Goal: Transaction & Acquisition: Purchase product/service

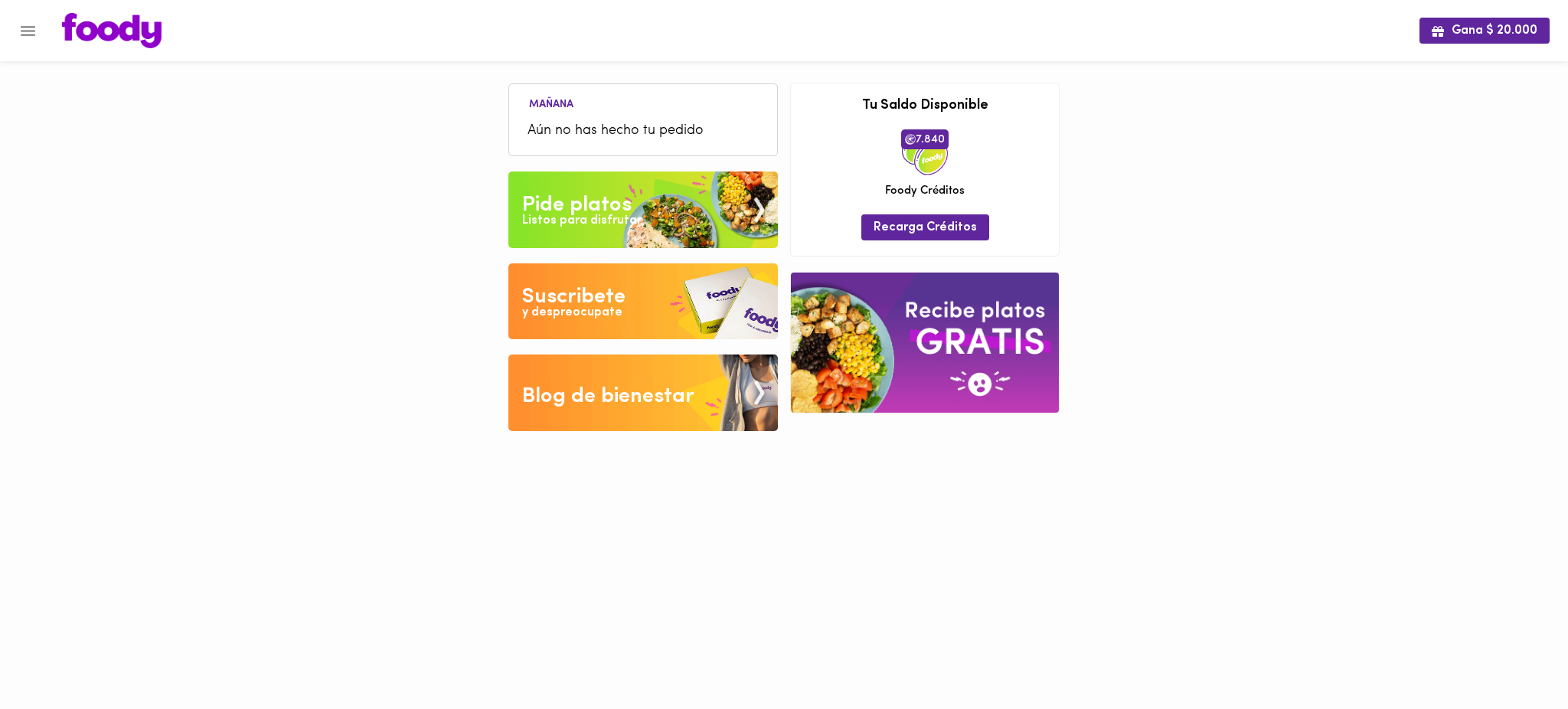
click at [30, 22] on icon "Menu" at bounding box center [28, 30] width 19 height 19
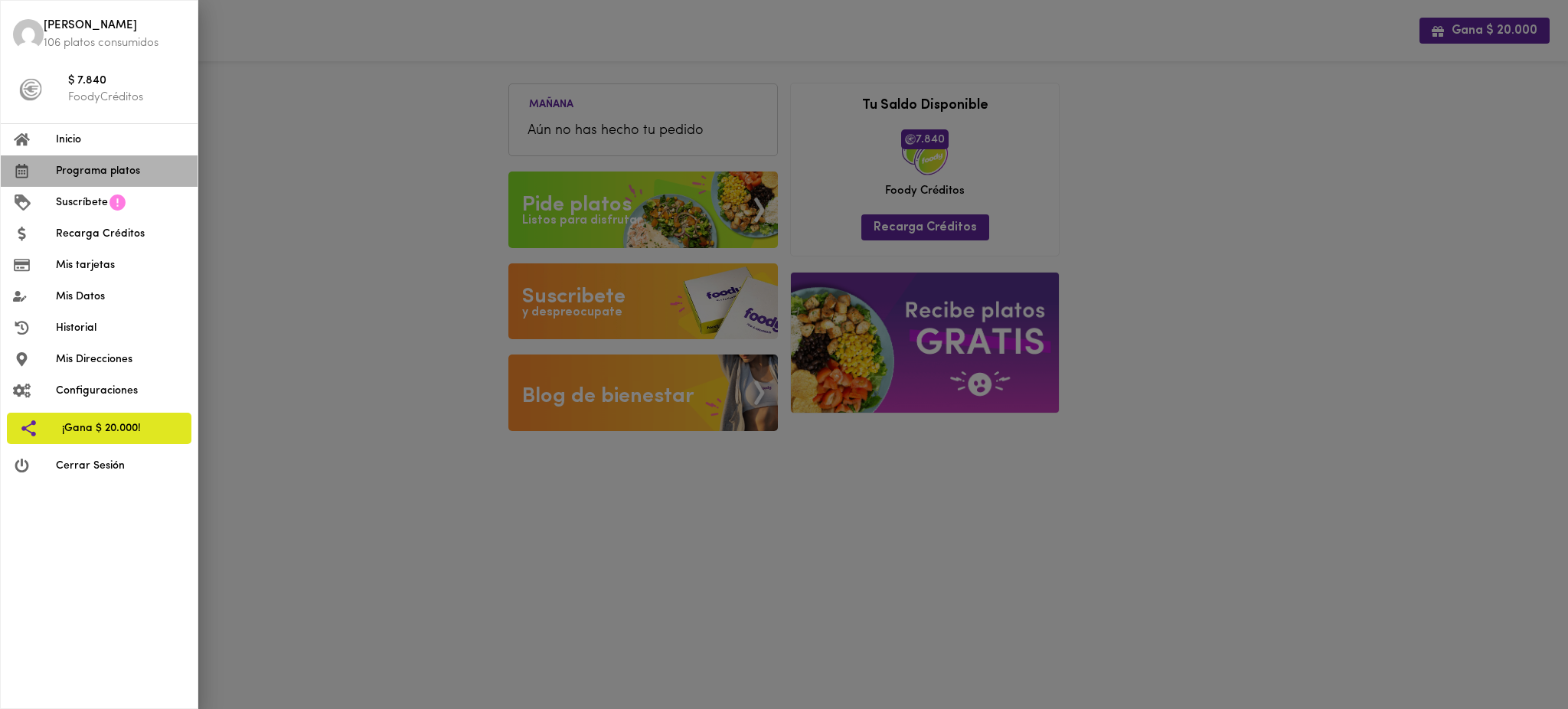
click at [93, 171] on span "Programa platos" at bounding box center [120, 171] width 129 height 16
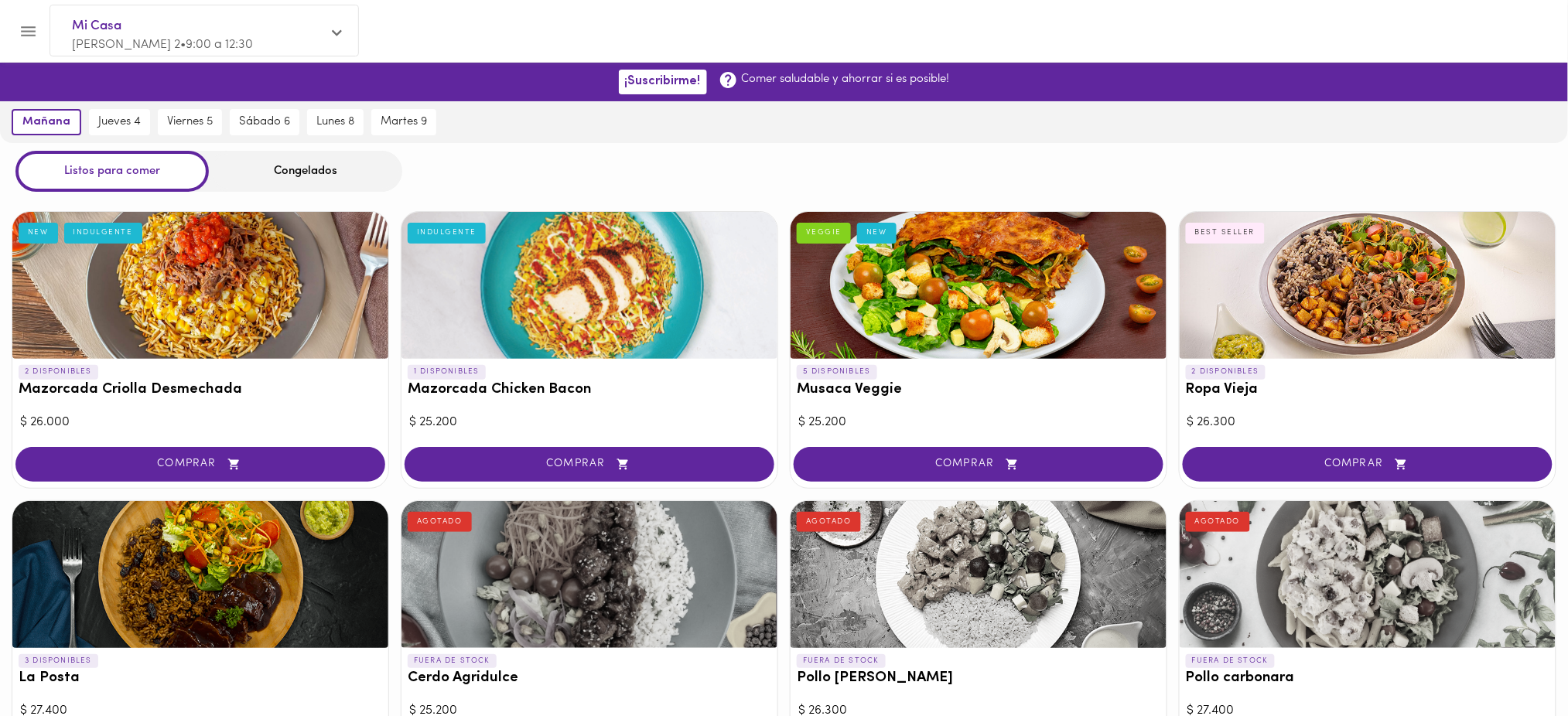
click at [301, 166] on div "Congelados" at bounding box center [306, 170] width 193 height 41
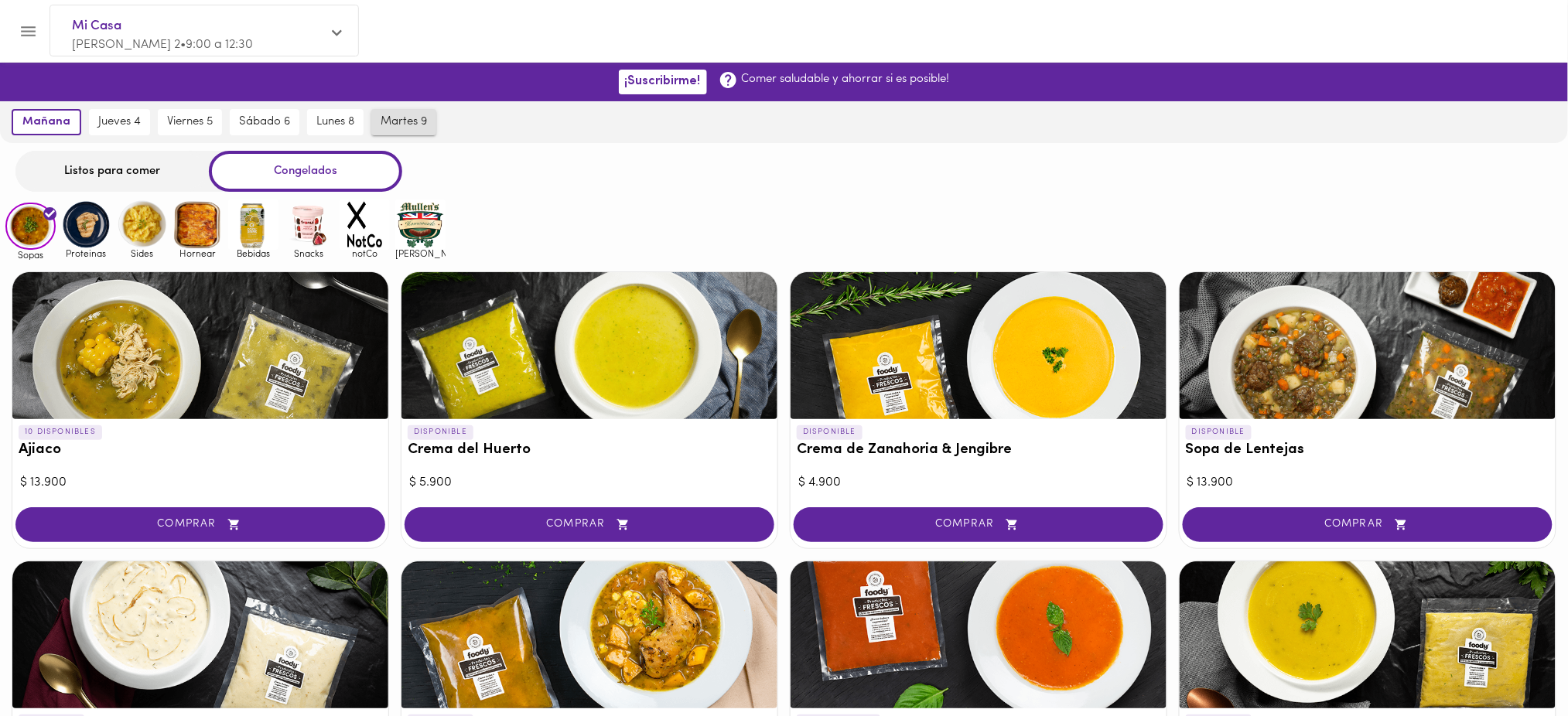
click at [396, 115] on span "martes 9" at bounding box center [403, 122] width 46 height 14
click at [161, 166] on div "Listos para comer" at bounding box center [112, 170] width 193 height 41
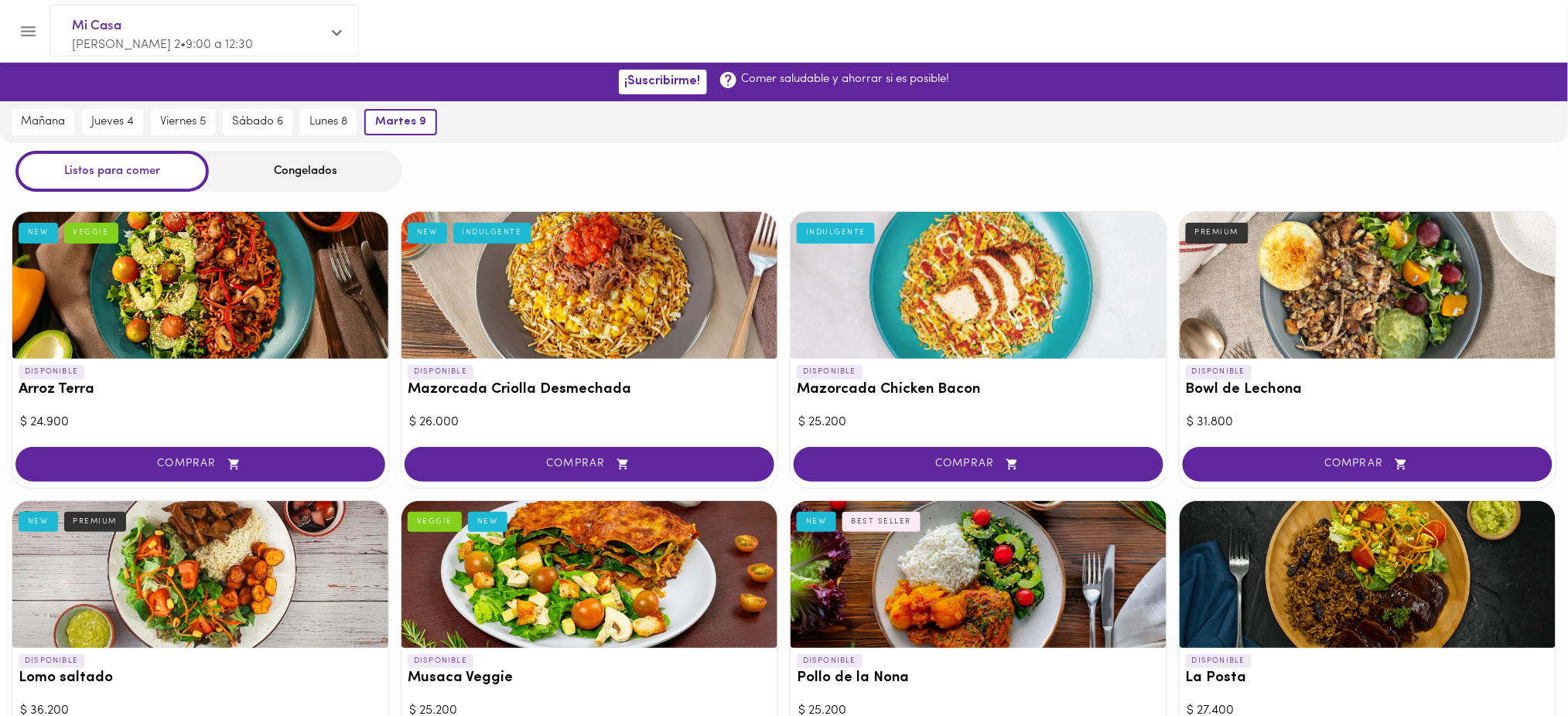
click at [302, 164] on div "Congelados" at bounding box center [306, 170] width 193 height 41
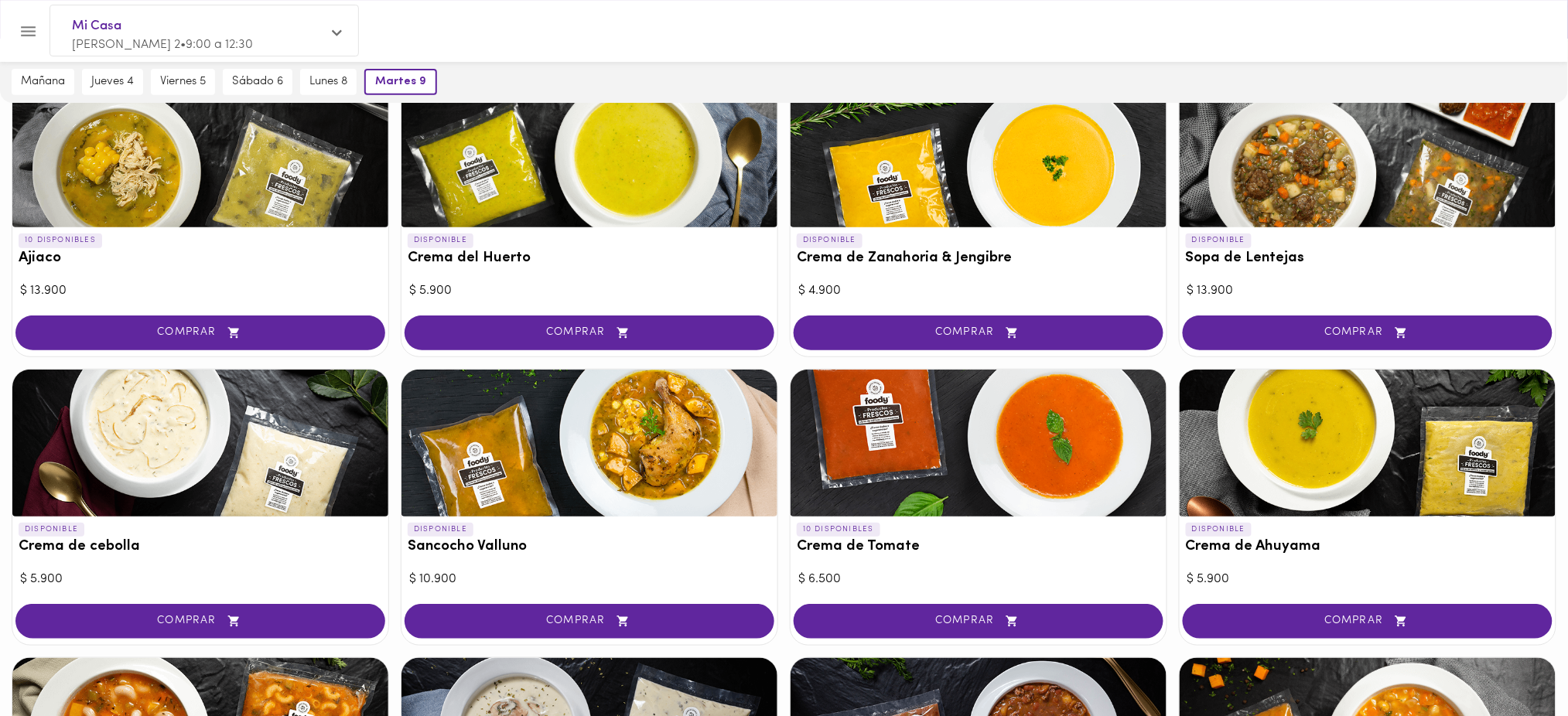
scroll to position [193, 0]
